Goal: Information Seeking & Learning: Learn about a topic

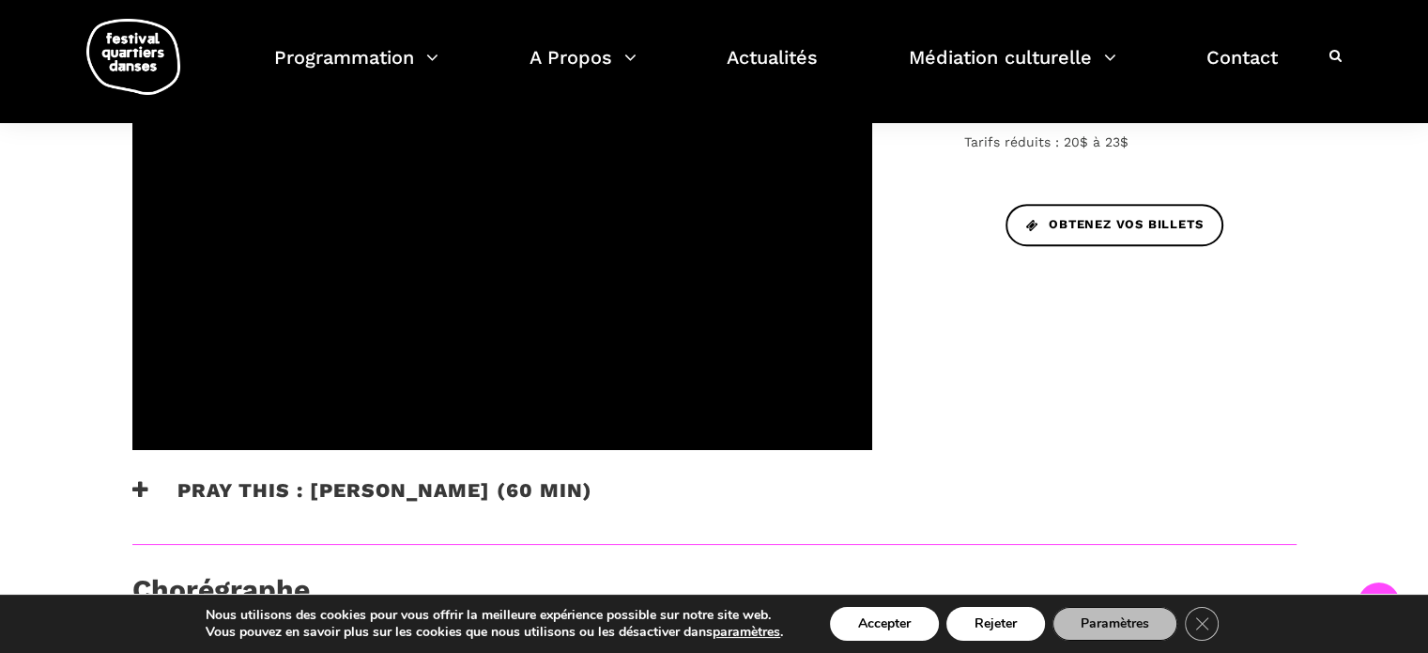
scroll to position [838, 0]
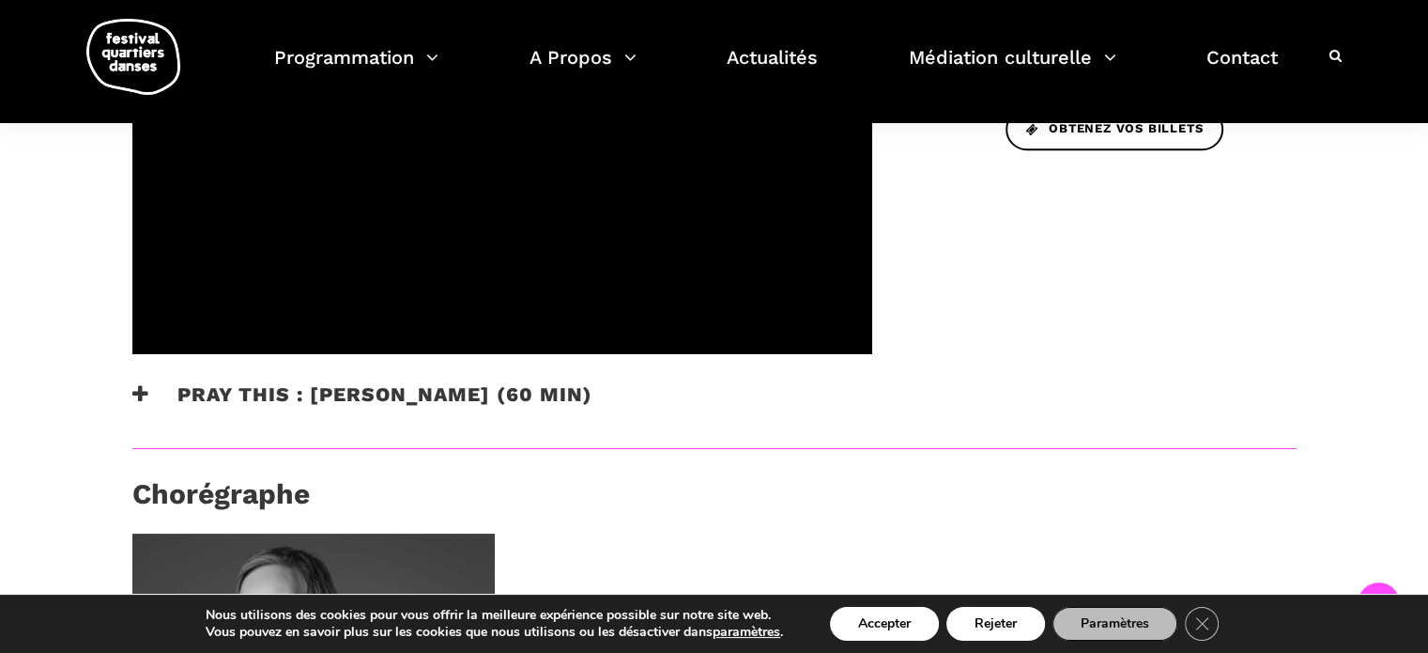
click at [552, 382] on h3 "Pray This : Denise Clarke (60 min)" at bounding box center [362, 405] width 460 height 47
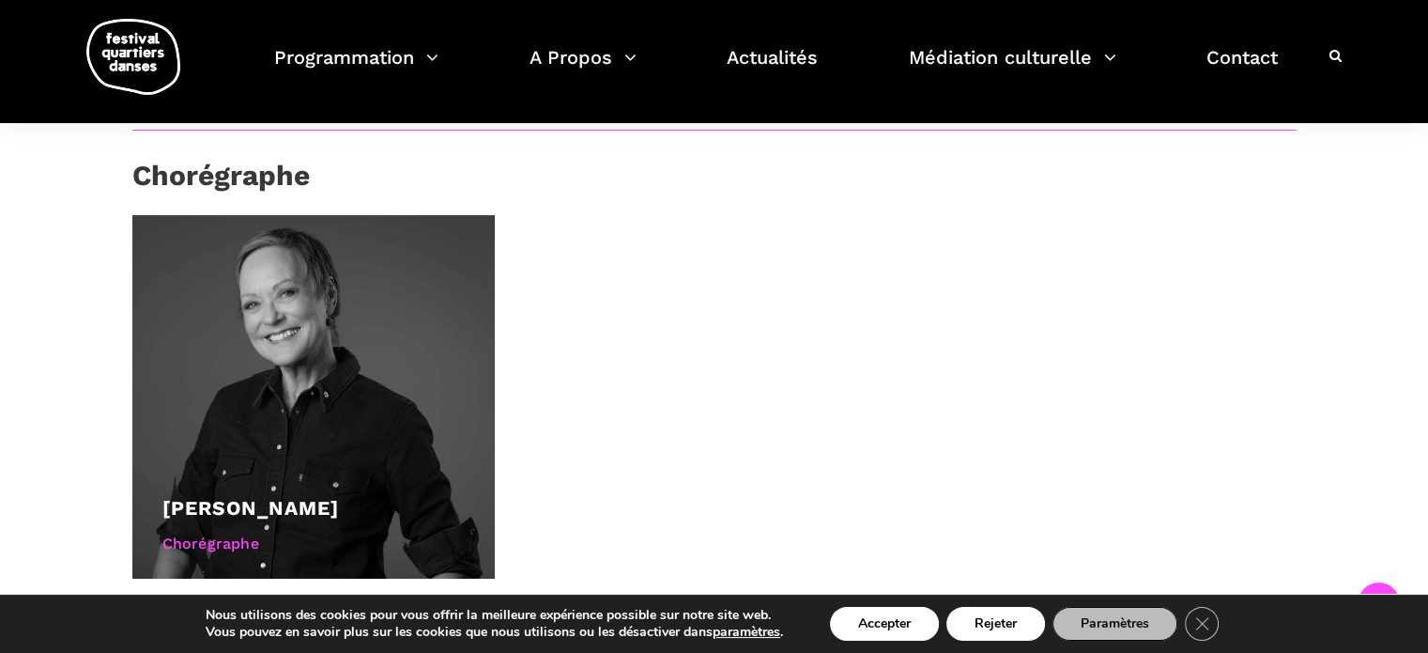
scroll to position [1377, 0]
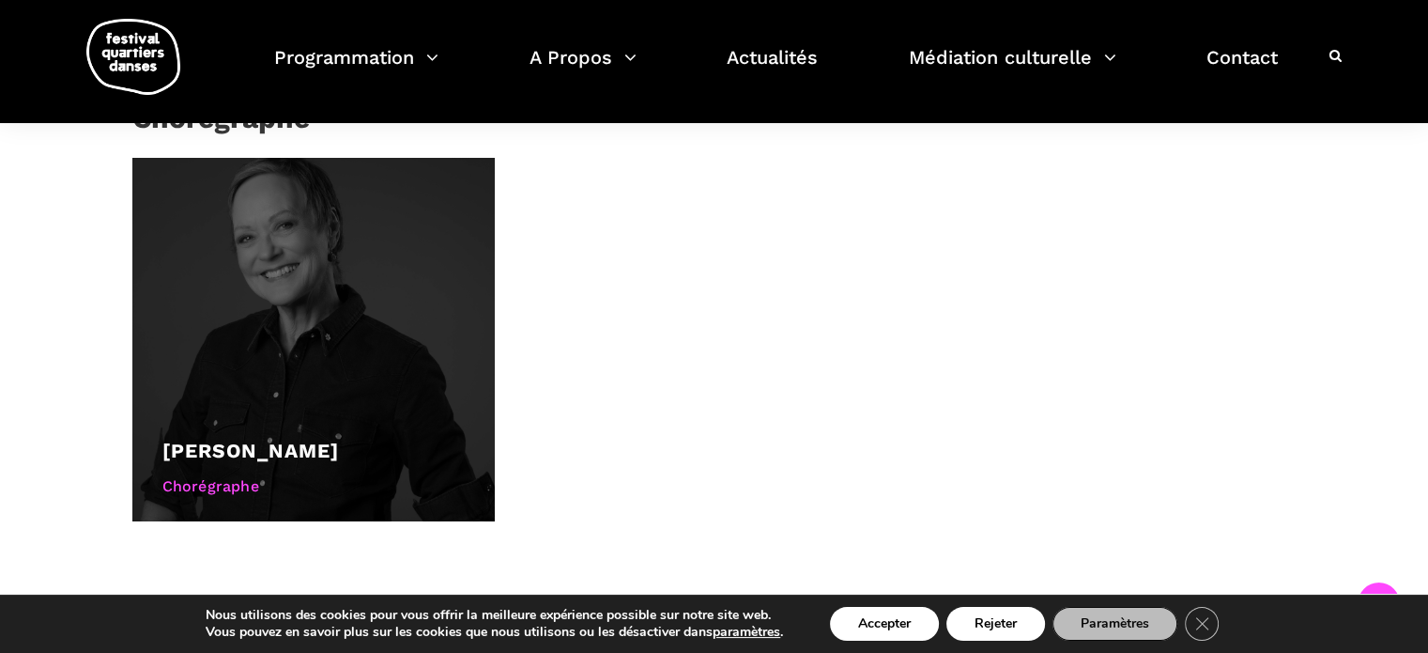
click at [334, 357] on div at bounding box center [313, 339] width 363 height 363
click at [352, 345] on div at bounding box center [313, 339] width 363 height 363
click at [352, 346] on div at bounding box center [313, 339] width 363 height 363
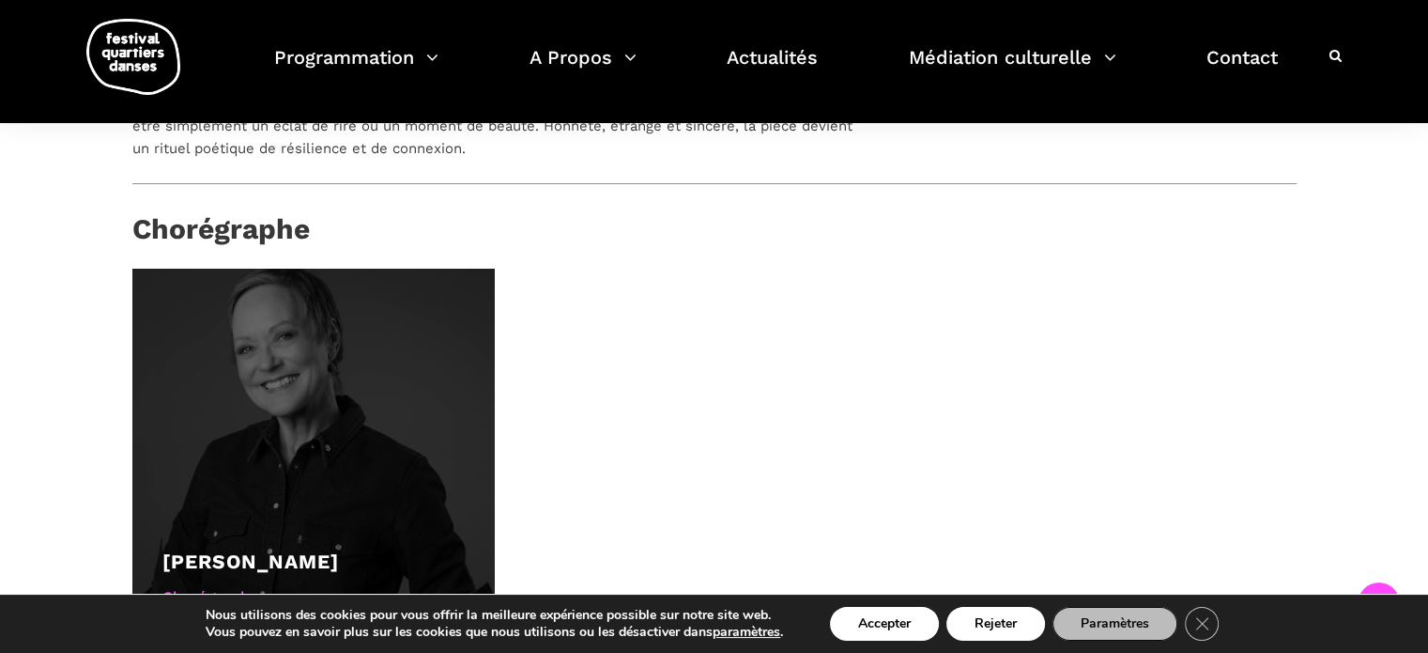
scroll to position [1095, 0]
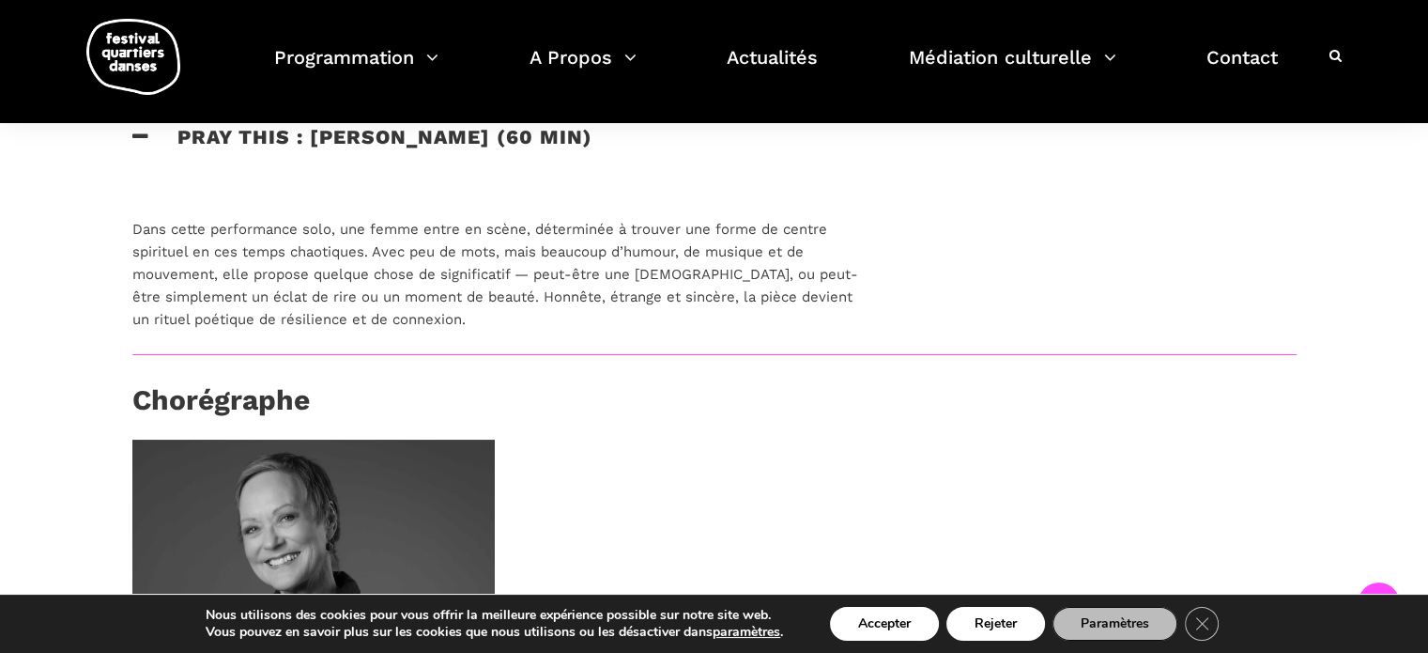
click at [207, 383] on h3 "Chorégraphe" at bounding box center [221, 406] width 178 height 47
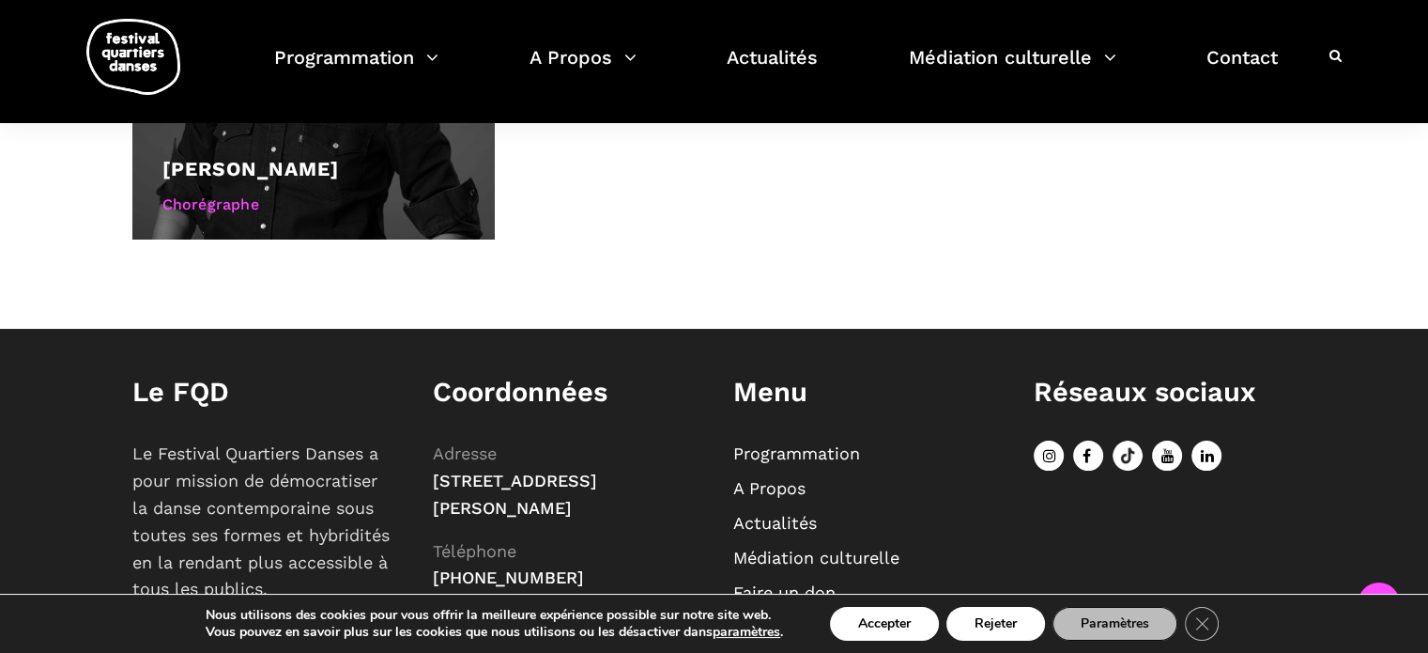
scroll to position [1471, 0]
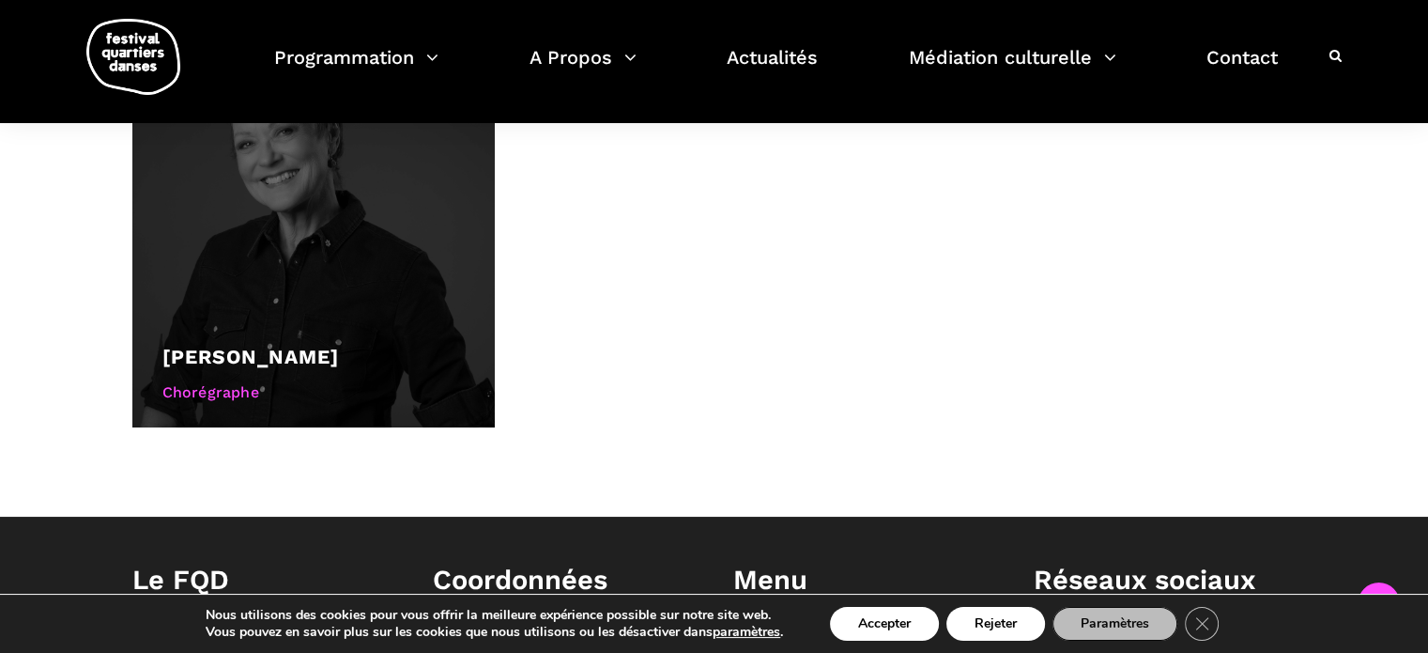
click at [280, 345] on link "[PERSON_NAME]" at bounding box center [250, 356] width 177 height 23
click at [219, 380] on div "Chorégraphe" at bounding box center [313, 392] width 303 height 24
click at [220, 380] on div "Chorégraphe" at bounding box center [313, 392] width 303 height 24
click at [255, 345] on link "[PERSON_NAME]" at bounding box center [250, 356] width 177 height 23
click at [259, 345] on link "[PERSON_NAME]" at bounding box center [250, 356] width 177 height 23
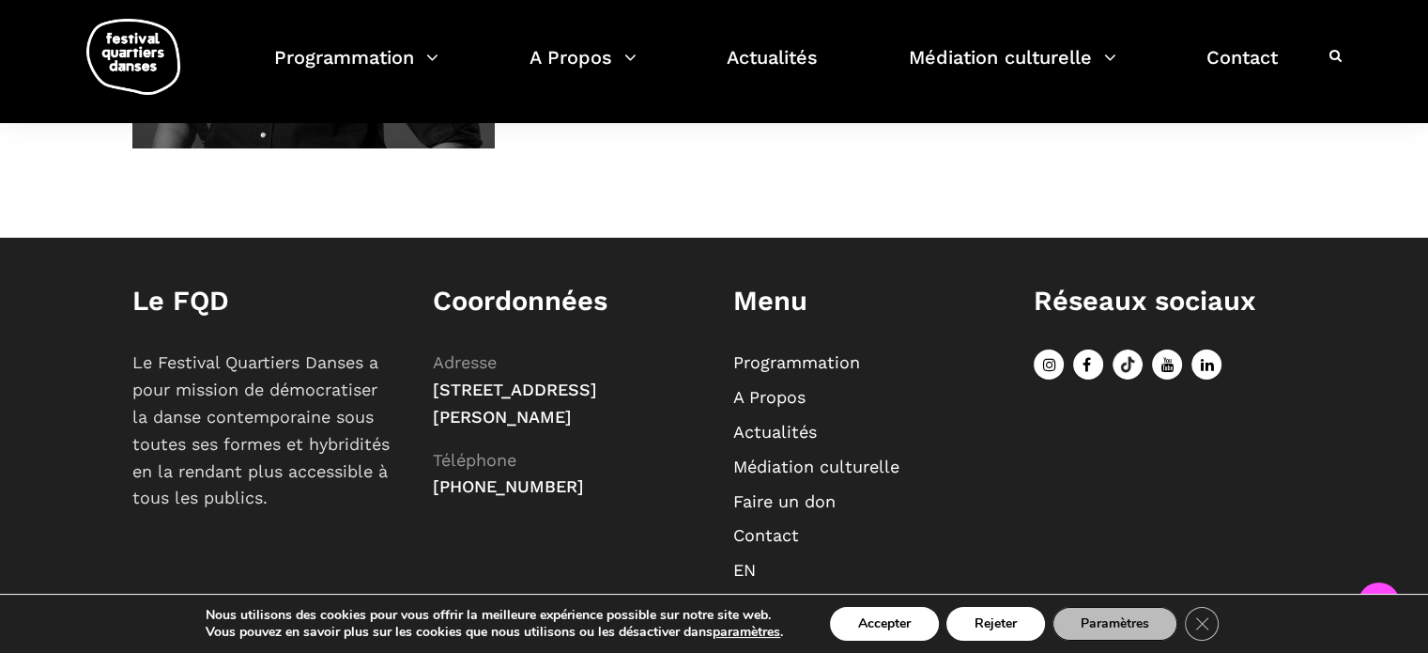
scroll to position [1589, 0]
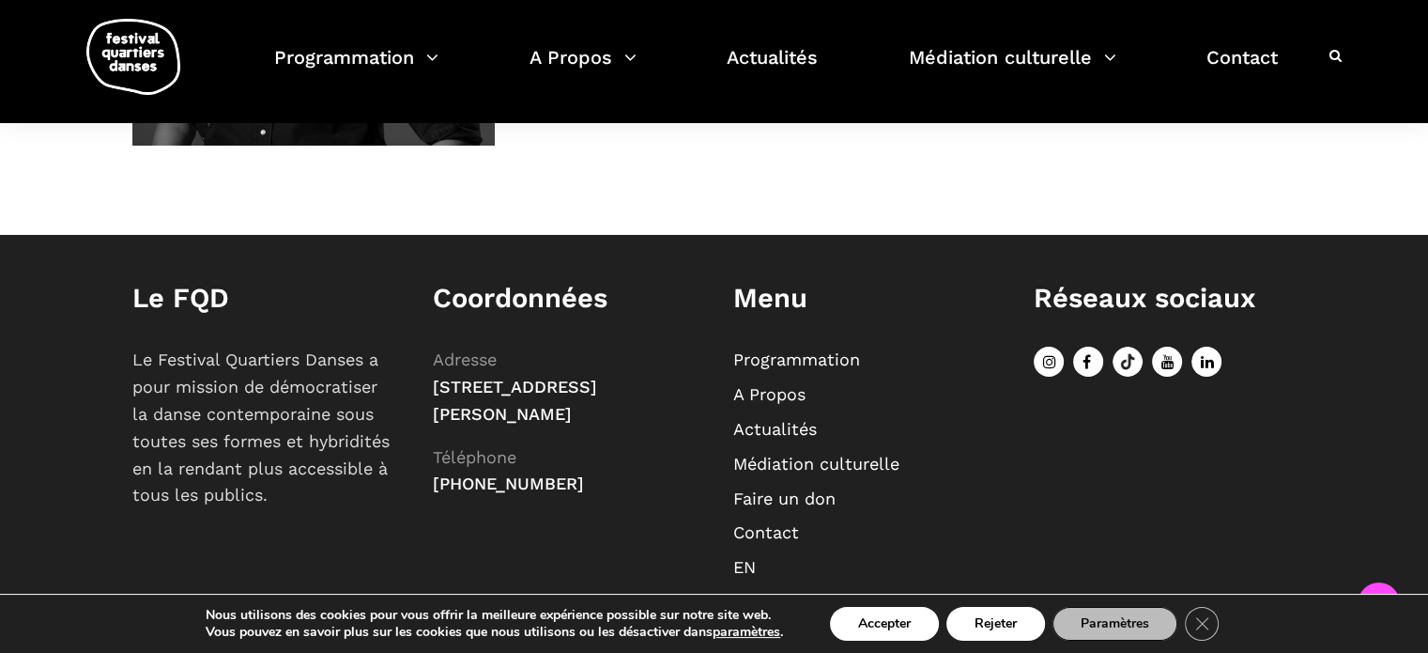
click at [776, 384] on link "A Propos" at bounding box center [770, 394] width 72 height 20
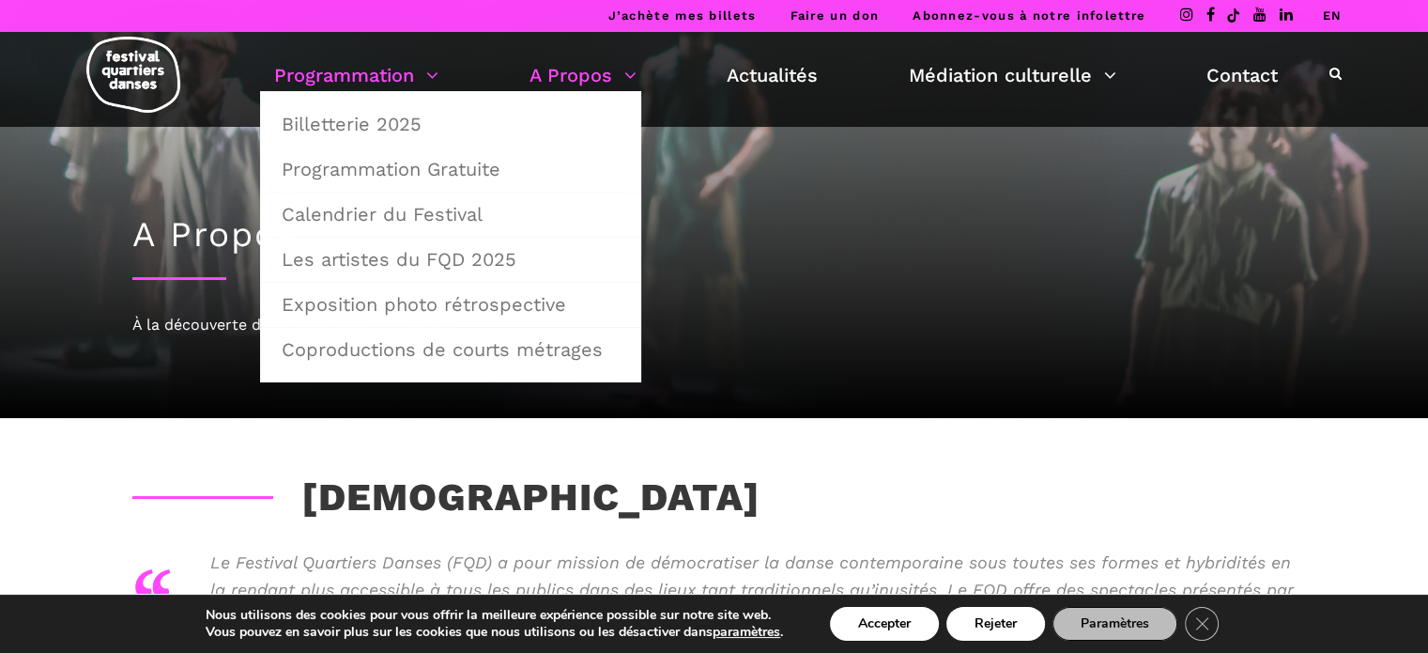
click at [387, 75] on link "Programmation" at bounding box center [356, 75] width 164 height 32
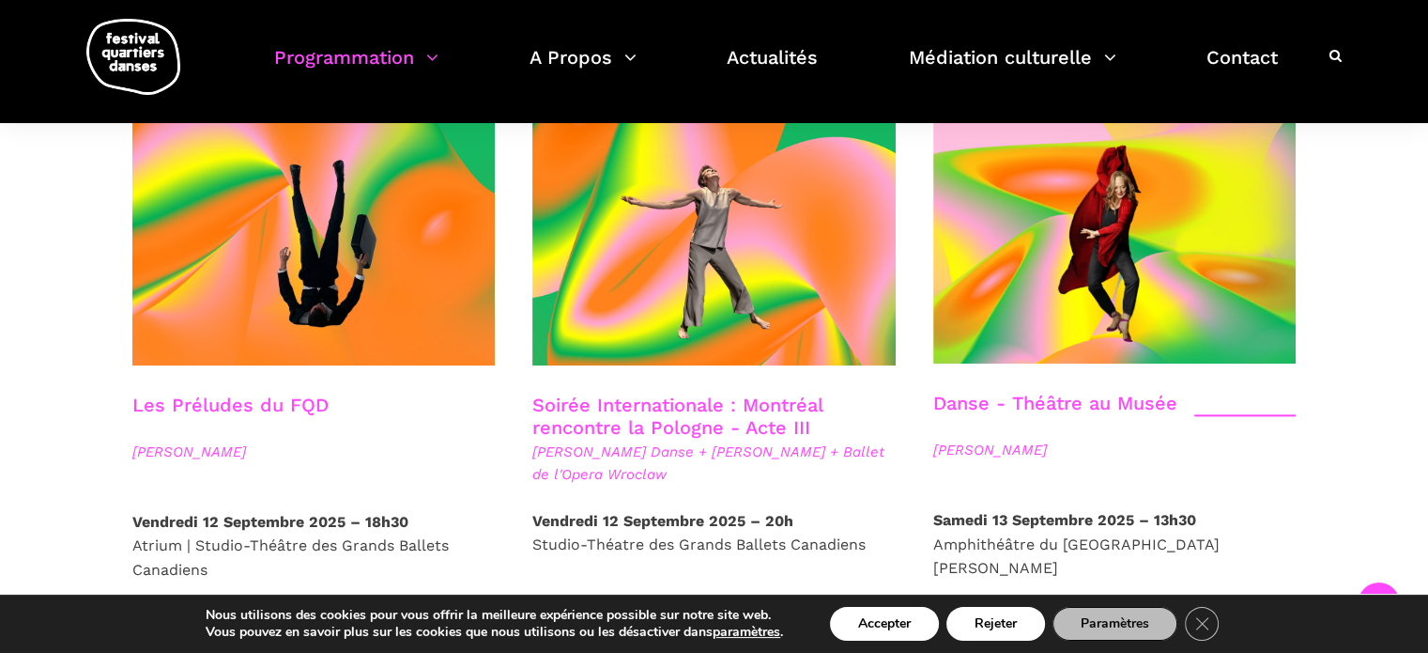
scroll to position [2066, 0]
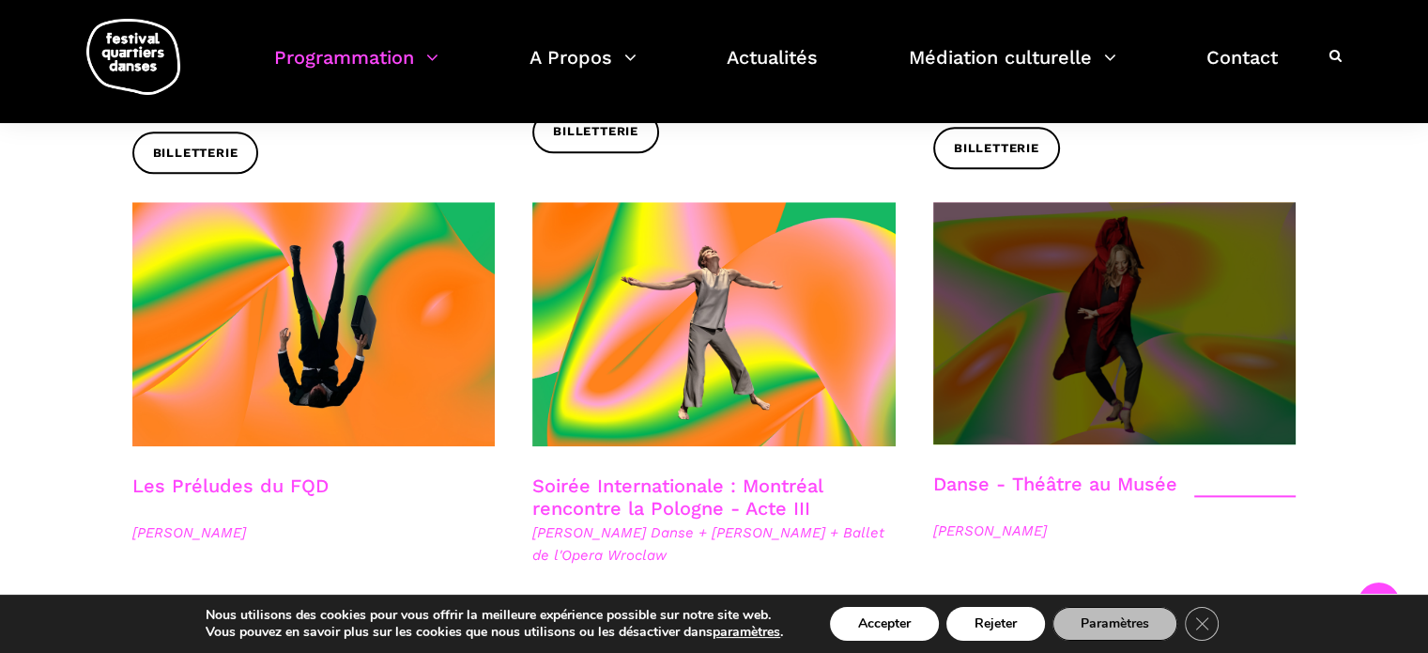
click at [1102, 295] on span at bounding box center [1115, 323] width 363 height 242
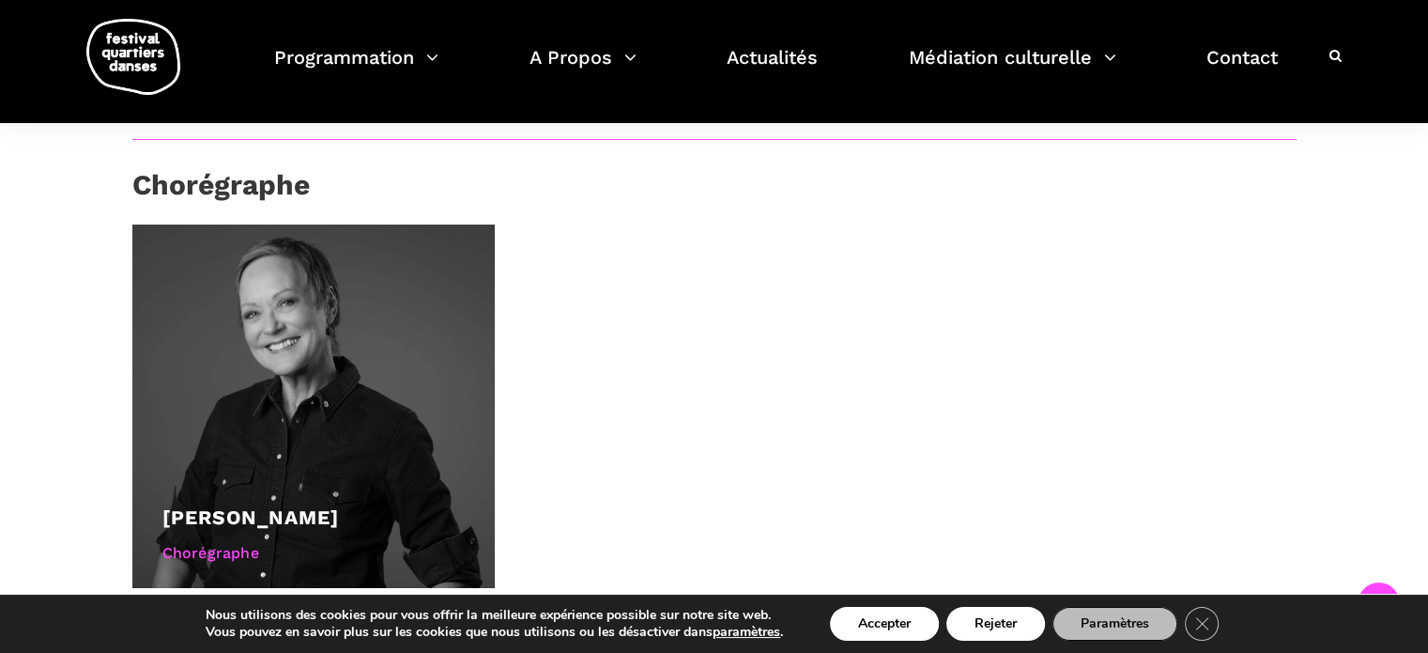
scroll to position [1221, 0]
